Goal: Navigation & Orientation: Find specific page/section

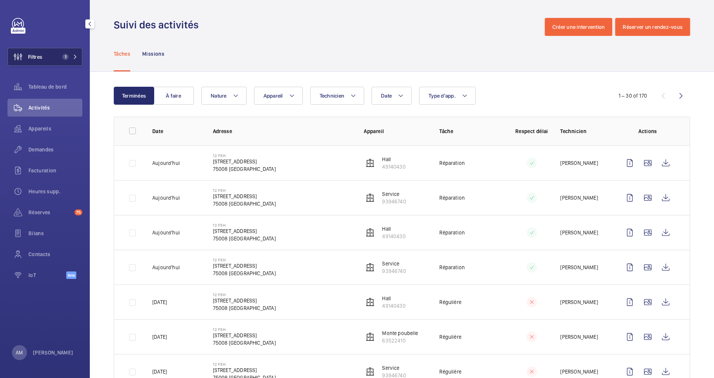
drag, startPoint x: 66, startPoint y: 57, endPoint x: 70, endPoint y: 54, distance: 4.7
click at [68, 55] on span "1" at bounding box center [64, 57] width 9 height 6
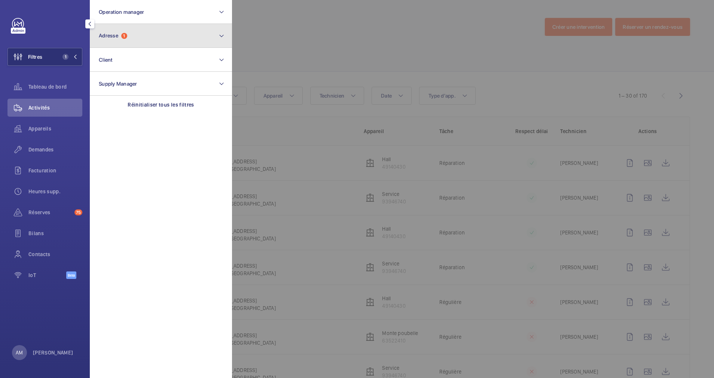
click at [127, 33] on span "Adresse 1" at bounding box center [113, 36] width 28 height 6
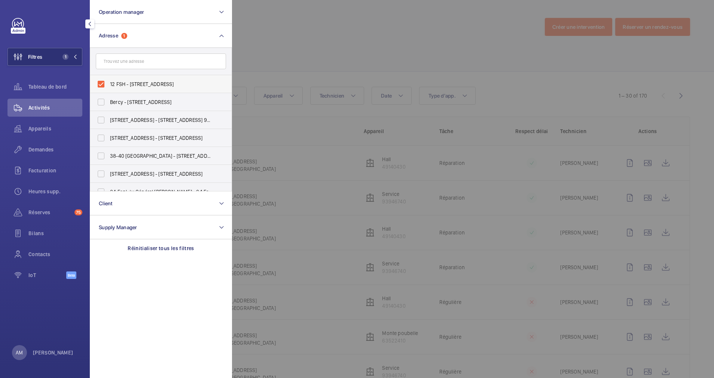
click at [105, 81] on label "12 FSH - 12 Rue du Faubourg Saint-Honoré, PARIS 75008" at bounding box center [155, 84] width 130 height 18
click at [105, 81] on input "12 FSH - 12 Rue du Faubourg Saint-Honoré, PARIS 75008" at bounding box center [101, 84] width 15 height 15
checkbox input "false"
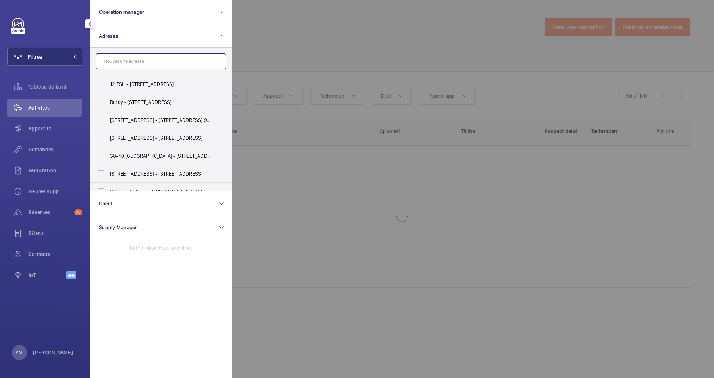
click at [123, 61] on input "text" at bounding box center [161, 62] width 130 height 16
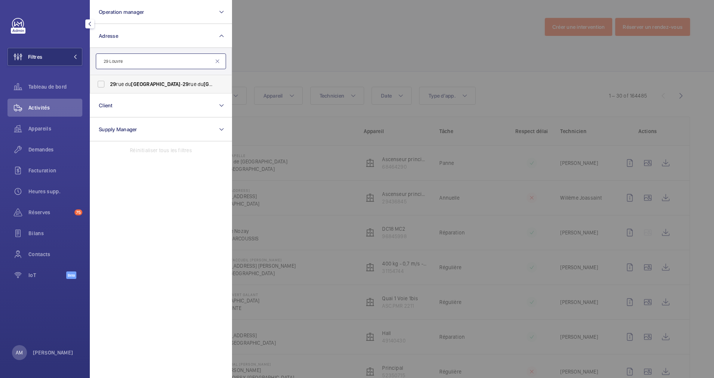
type input "29 Louvre"
click at [108, 83] on label "29 rue du Louvre - 29 rue du Louvre , 75001 PARIS, PARIS 75001" at bounding box center [155, 84] width 130 height 18
click at [108, 83] on input "29 rue du Louvre - 29 rue du Louvre , 75001 PARIS, PARIS 75001" at bounding box center [101, 84] width 15 height 15
checkbox input "true"
click at [334, 56] on div at bounding box center [589, 189] width 714 height 378
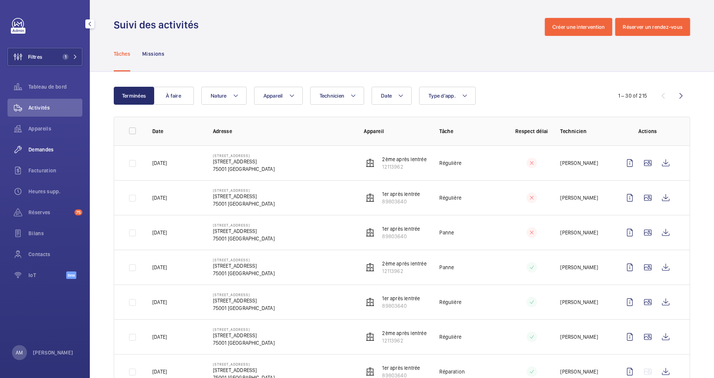
click at [32, 148] on span "Demandes" at bounding box center [55, 149] width 54 height 7
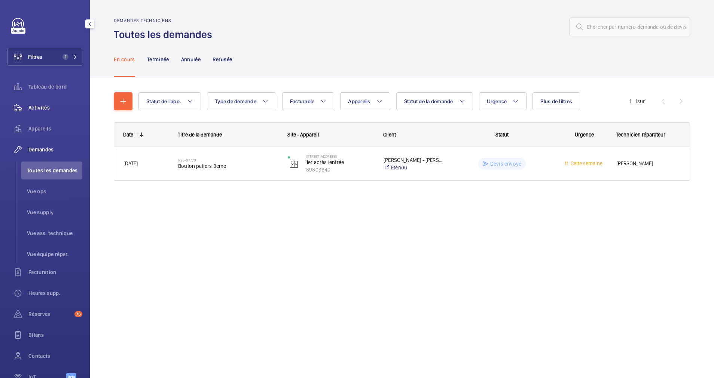
click at [45, 108] on span "Activités" at bounding box center [55, 107] width 54 height 7
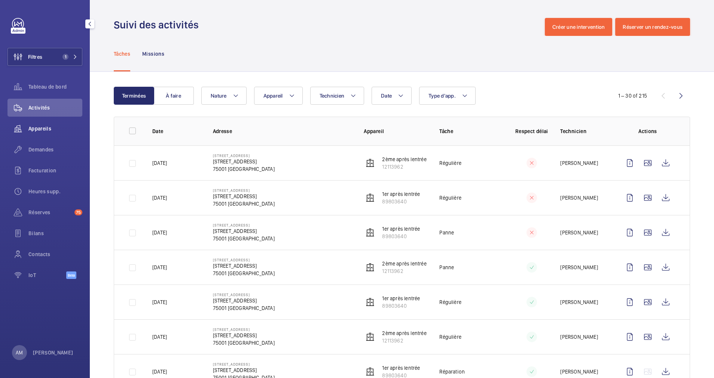
click at [39, 134] on div "Appareils" at bounding box center [44, 129] width 75 height 18
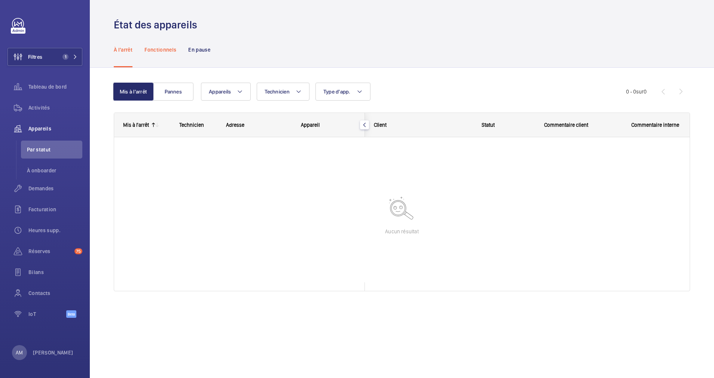
click at [161, 45] on div "Fonctionnels" at bounding box center [160, 50] width 32 height 36
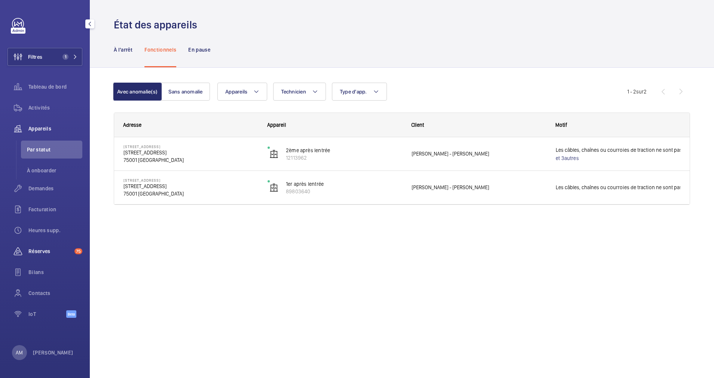
click at [39, 251] on span "Réserves" at bounding box center [49, 251] width 43 height 7
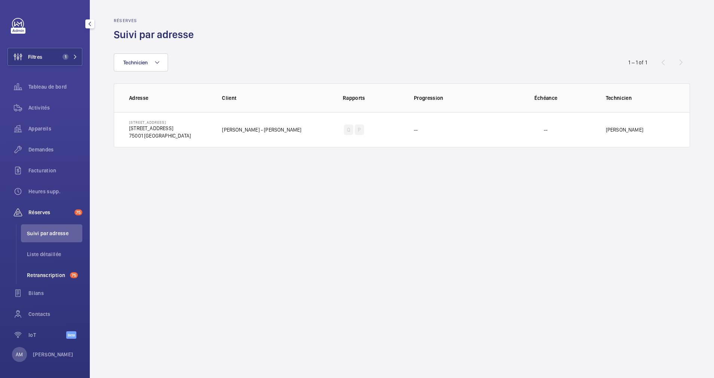
click at [46, 274] on span "Retranscription" at bounding box center [47, 275] width 40 height 7
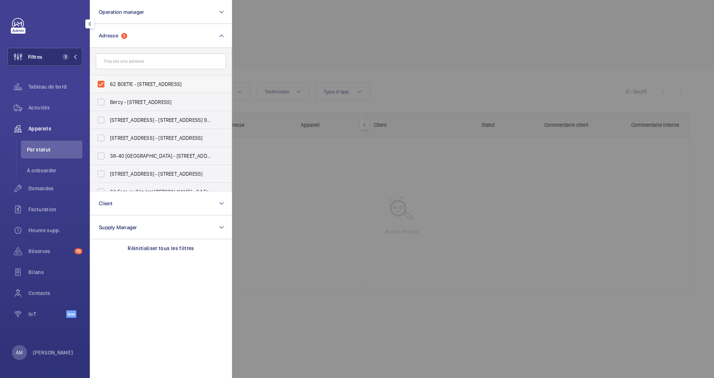
click at [102, 82] on label "62 BOETIE - [STREET_ADDRESS]" at bounding box center [155, 84] width 130 height 18
click at [102, 82] on input "62 BOETIE - [STREET_ADDRESS]" at bounding box center [101, 84] width 15 height 15
checkbox input "false"
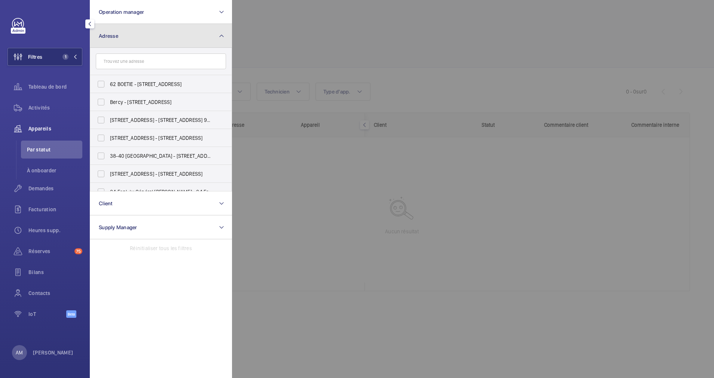
click at [167, 43] on button "Adresse" at bounding box center [161, 36] width 142 height 24
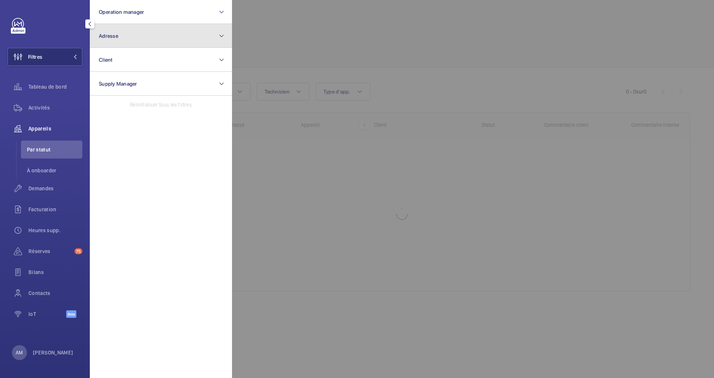
click at [158, 36] on button "Adresse" at bounding box center [161, 36] width 142 height 24
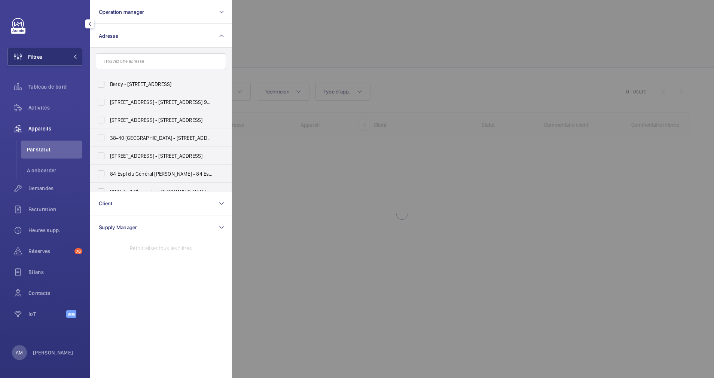
click at [120, 59] on input "text" at bounding box center [161, 62] width 130 height 16
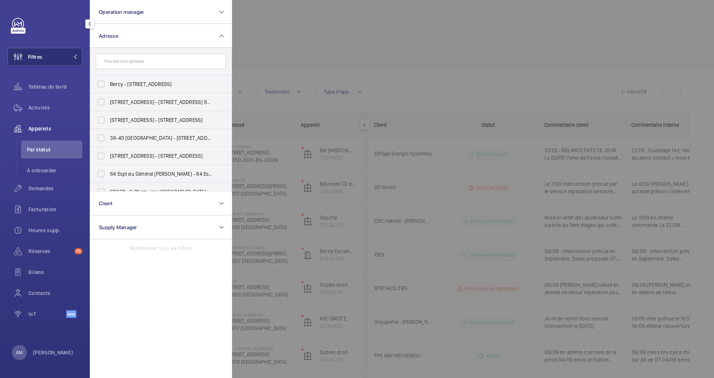
type input "6"
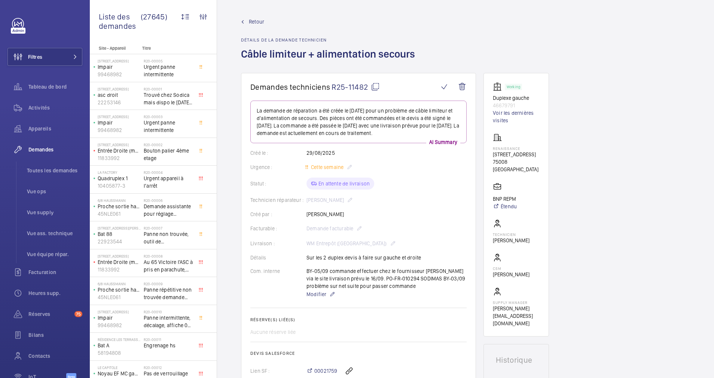
click at [376, 87] on mat-icon at bounding box center [375, 86] width 9 height 9
drag, startPoint x: 490, startPoint y: 156, endPoint x: 533, endPoint y: 156, distance: 43.8
click at [533, 156] on wm-front-card "Working Duplexe gauche 46679791 Voir les dernières visites RENAISSANCE 17 rue F…" at bounding box center [517, 205] width 66 height 264
drag, startPoint x: 533, startPoint y: 156, endPoint x: 528, endPoint y: 154, distance: 5.9
copy p "17 rue François 1er"
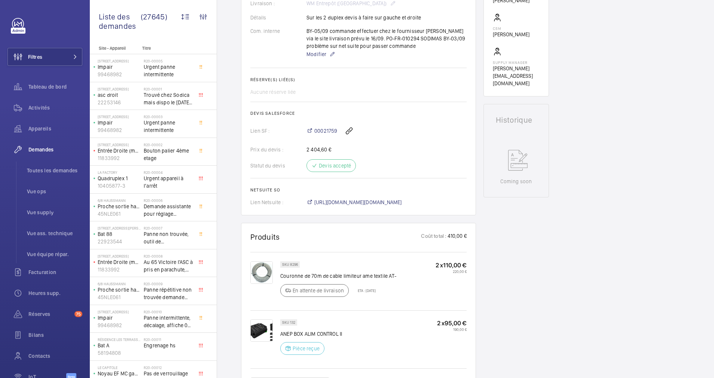
scroll to position [281, 0]
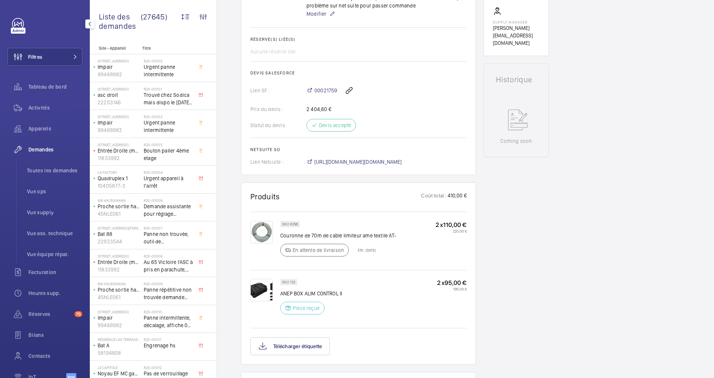
drag, startPoint x: 64, startPoint y: 52, endPoint x: 84, endPoint y: 51, distance: 20.2
click at [74, 52] on button "Filtres" at bounding box center [44, 57] width 75 height 18
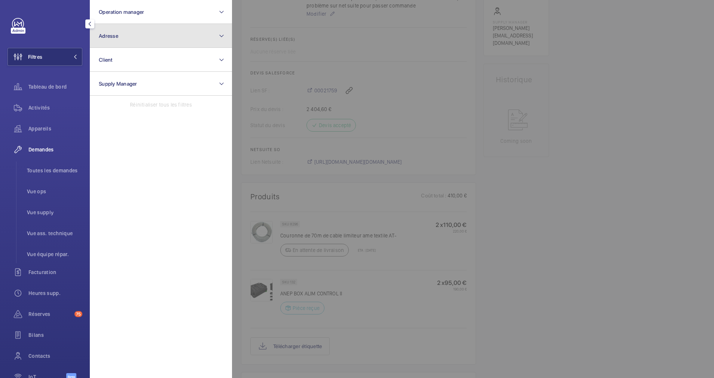
click at [158, 29] on button "Adresse" at bounding box center [161, 36] width 142 height 24
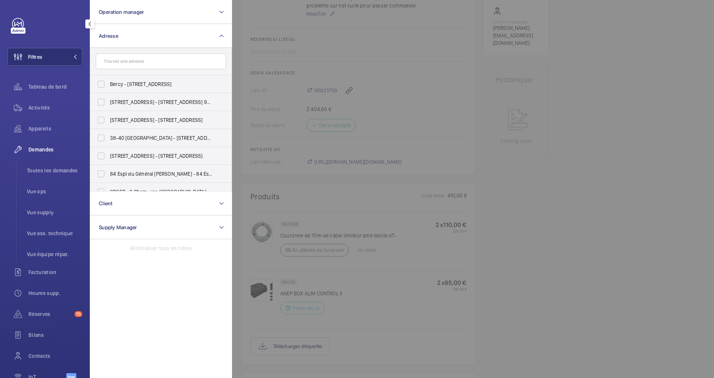
click at [126, 63] on input "text" at bounding box center [161, 62] width 130 height 16
